Goal: Information Seeking & Learning: Get advice/opinions

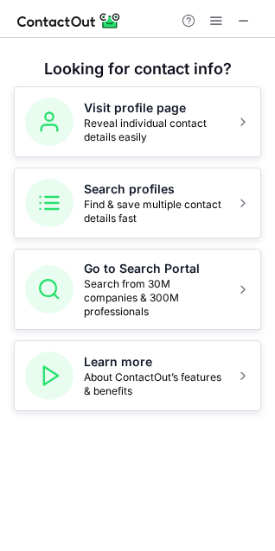
click at [77, 268] on button "Go to Search Portal Search from 30M companies & 300M professionals" at bounding box center [137, 289] width 247 height 81
click at [213, 19] on span at bounding box center [216, 21] width 14 height 14
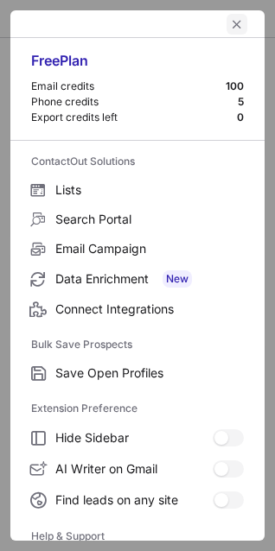
click at [227, 14] on button "left-button" at bounding box center [236, 24] width 21 height 21
click at [227, 14] on div "Help & Support" at bounding box center [216, 20] width 83 height 21
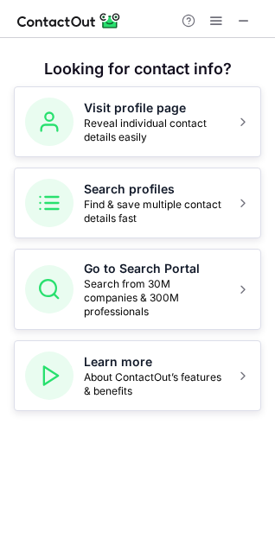
click at [227, 14] on div "Help & Support" at bounding box center [216, 20] width 83 height 21
drag, startPoint x: 152, startPoint y: 16, endPoint x: 169, endPoint y: 17, distance: 17.4
click at [152, 16] on div "Help & Support" at bounding box center [137, 19] width 275 height 38
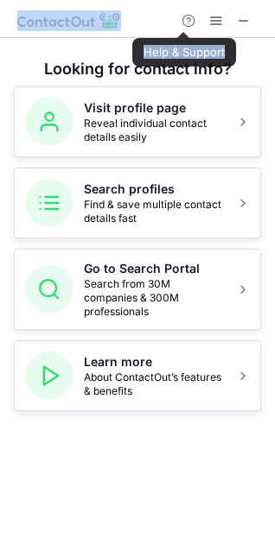
drag, startPoint x: 169, startPoint y: 17, endPoint x: 287, endPoint y: 16, distance: 117.5
click at [275, 16] on html "Help & Support Looking for contact info? Visit profile page Reveal individual c…" at bounding box center [137, 275] width 275 height 551
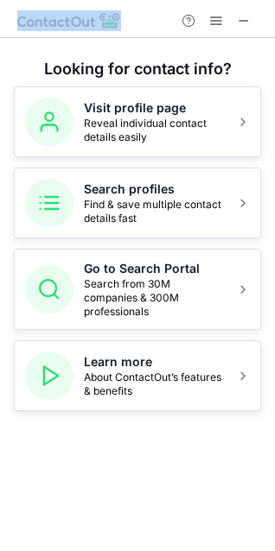
click at [247, 20] on span at bounding box center [244, 21] width 14 height 14
